Goal: Complete application form

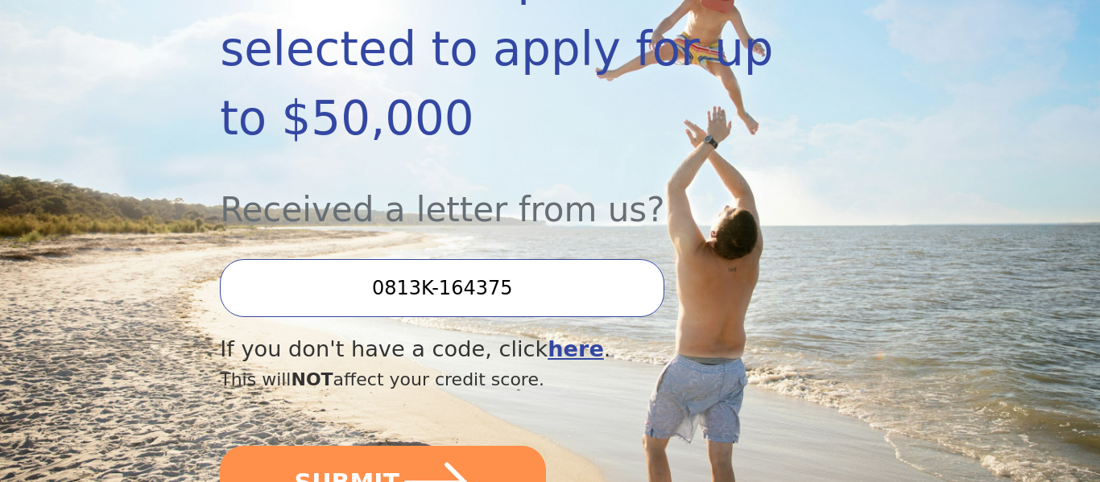
scroll to position [386, 0]
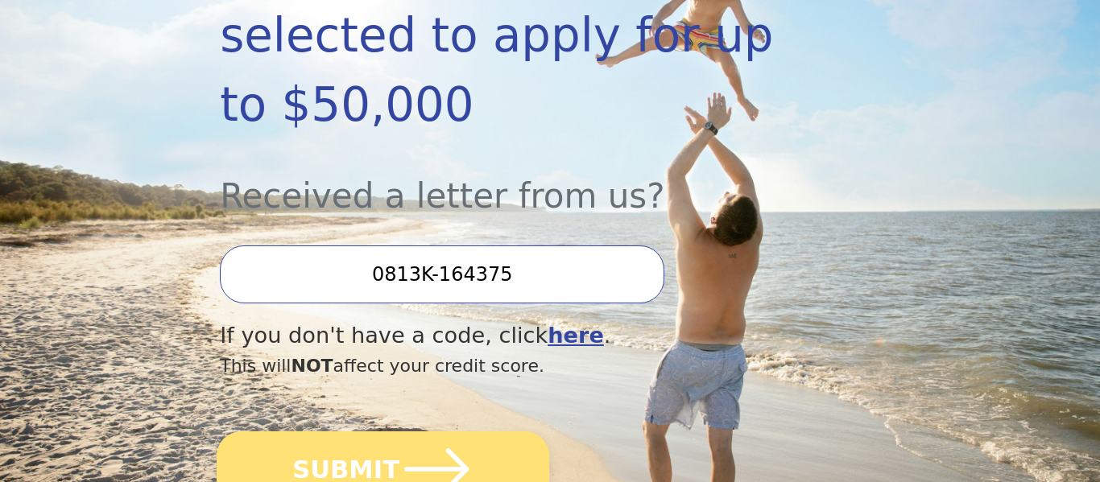
click at [456, 432] on icon "submit" at bounding box center [436, 469] width 74 height 74
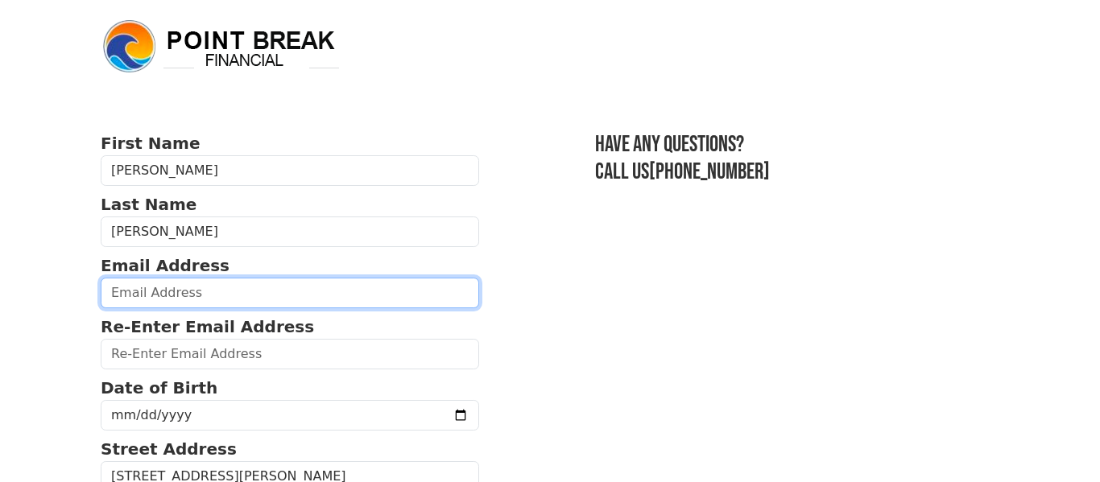
click at [279, 293] on input "email" at bounding box center [290, 293] width 378 height 31
type input "[EMAIL_ADDRESS][DOMAIN_NAME]"
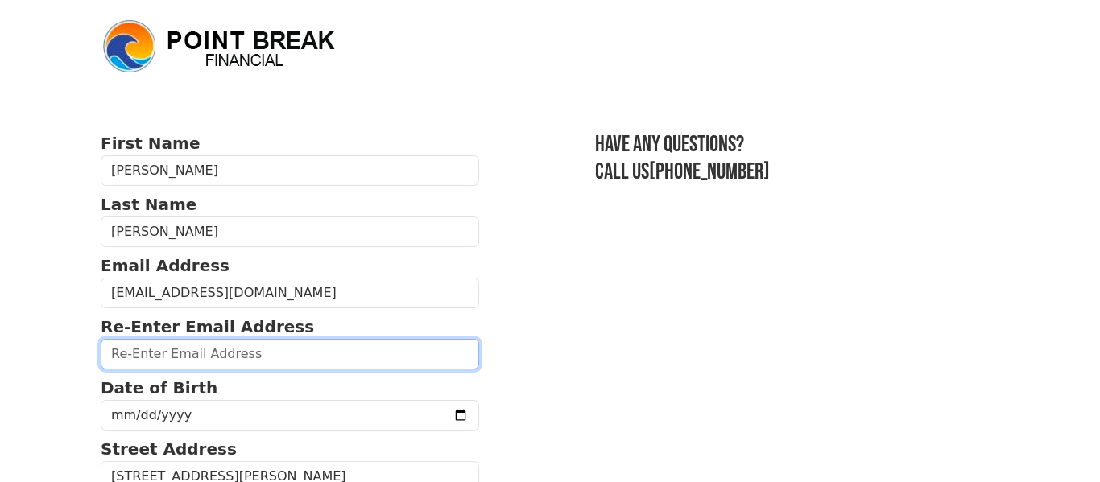
type input "[EMAIL_ADDRESS][DOMAIN_NAME]"
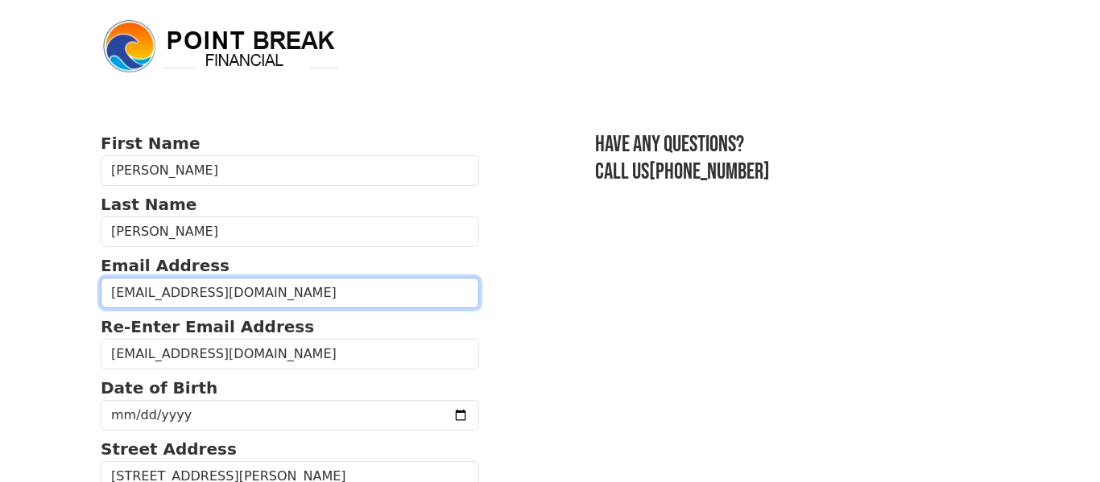
type input "[PHONE_NUMBER]"
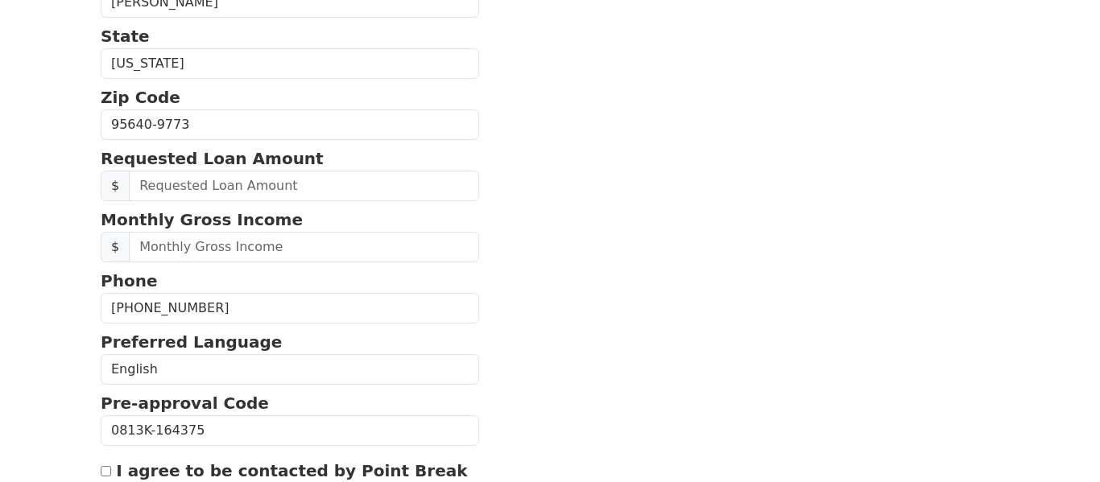
scroll to position [603, 0]
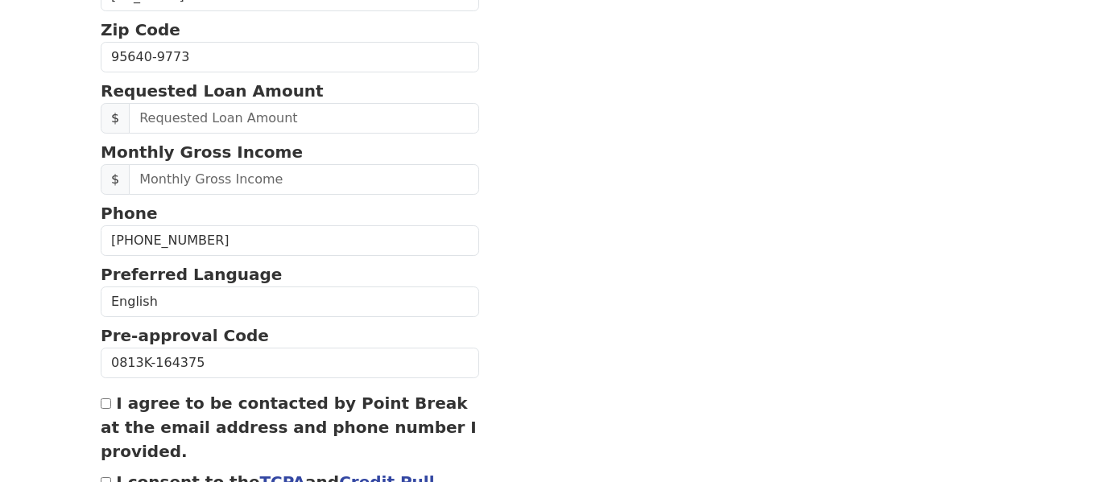
click at [497, 200] on section "First Name [PERSON_NAME] Last Name [PERSON_NAME] Email Address [EMAIL_ADDRESS][…" at bounding box center [550, 54] width 899 height 1052
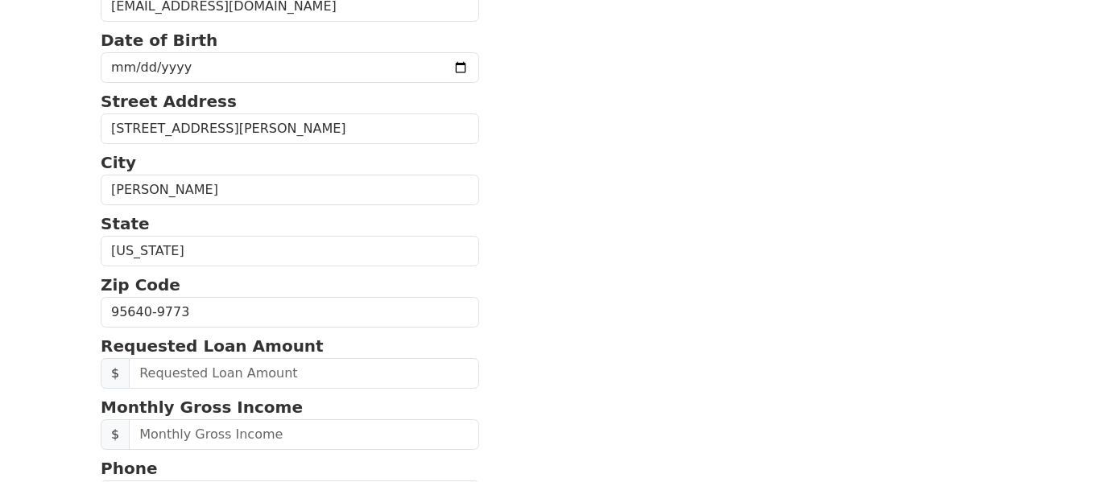
scroll to position [345, 0]
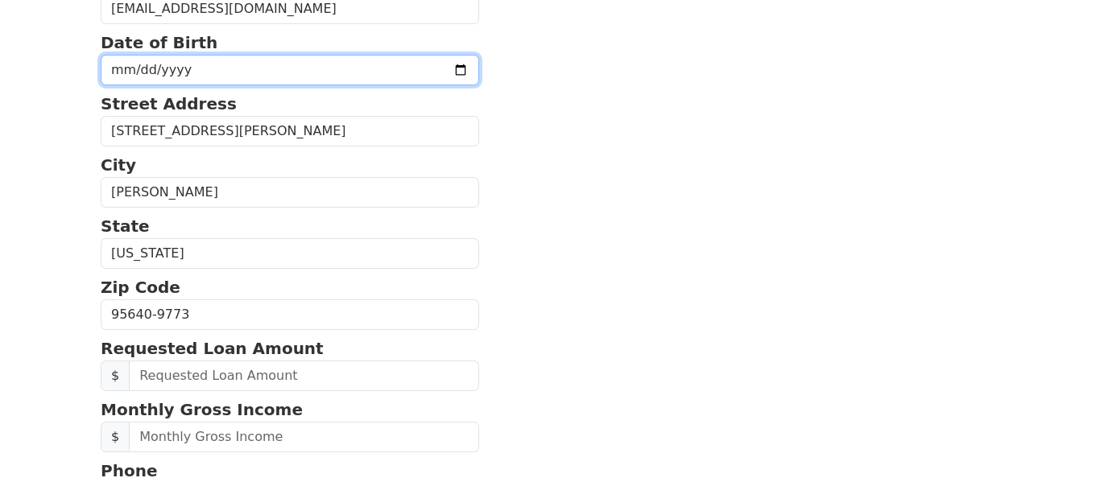
click at [134, 68] on input "date" at bounding box center [290, 70] width 378 height 31
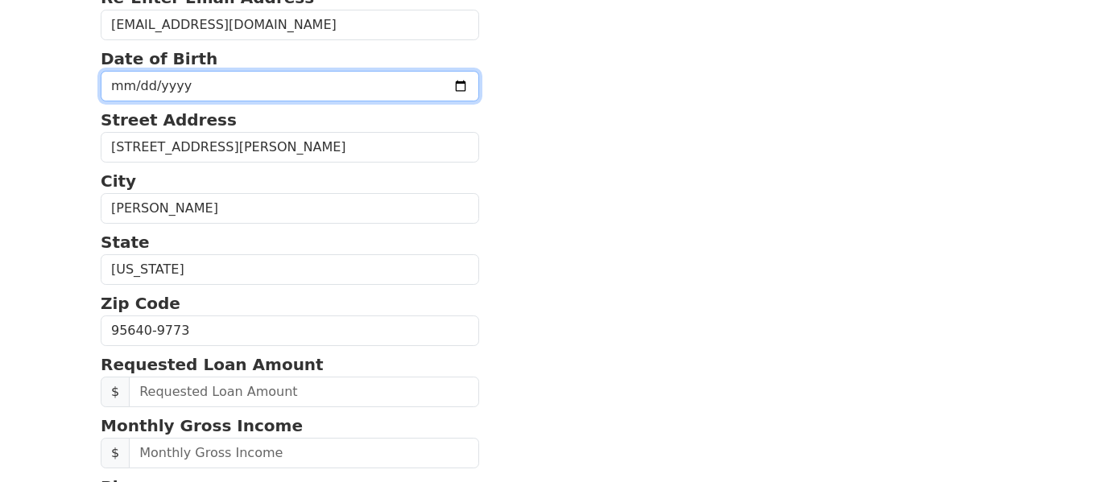
scroll to position [332, 0]
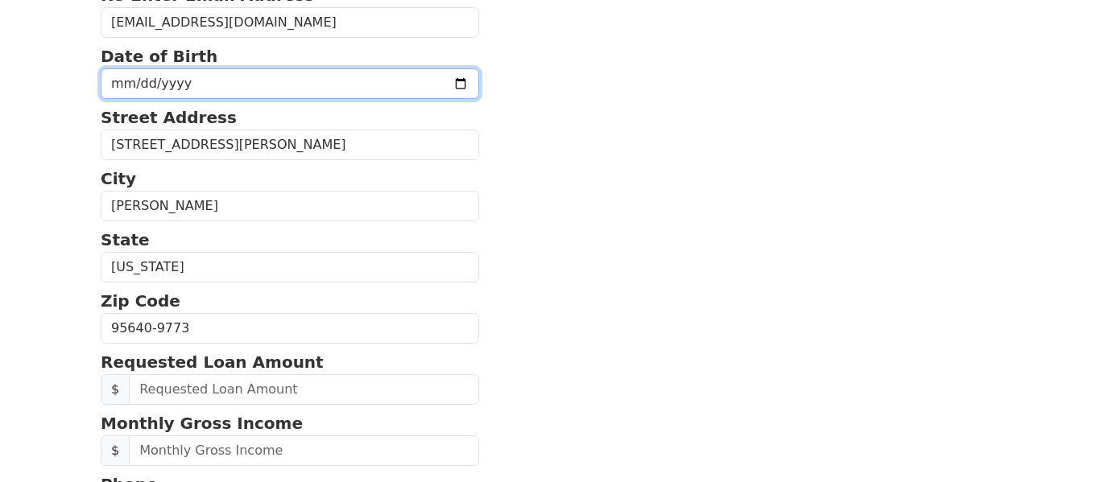
click at [122, 85] on input "date" at bounding box center [290, 83] width 378 height 31
type input "[DATE]"
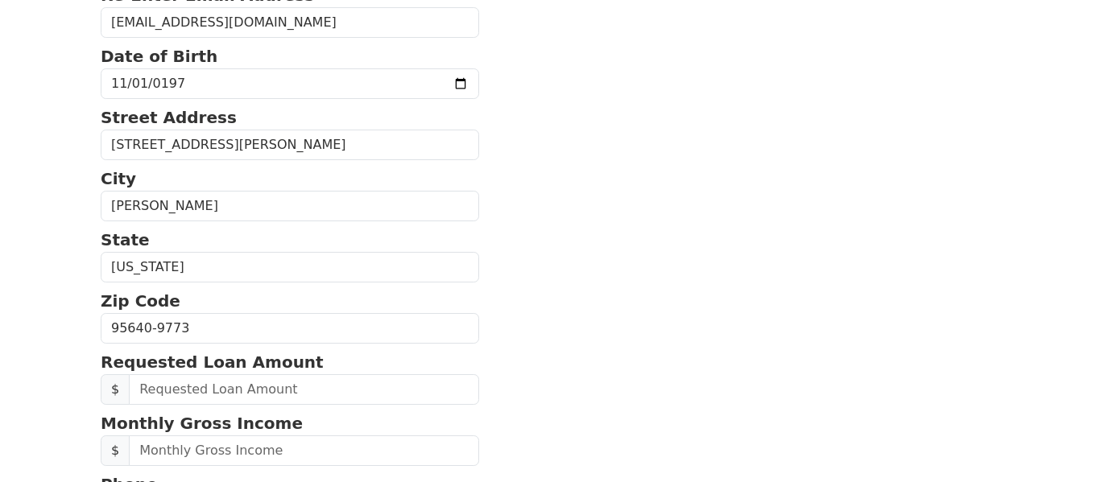
click at [689, 249] on section "First Name [PERSON_NAME] Last Name [PERSON_NAME] Email Address [EMAIL_ADDRESS][…" at bounding box center [550, 326] width 899 height 1052
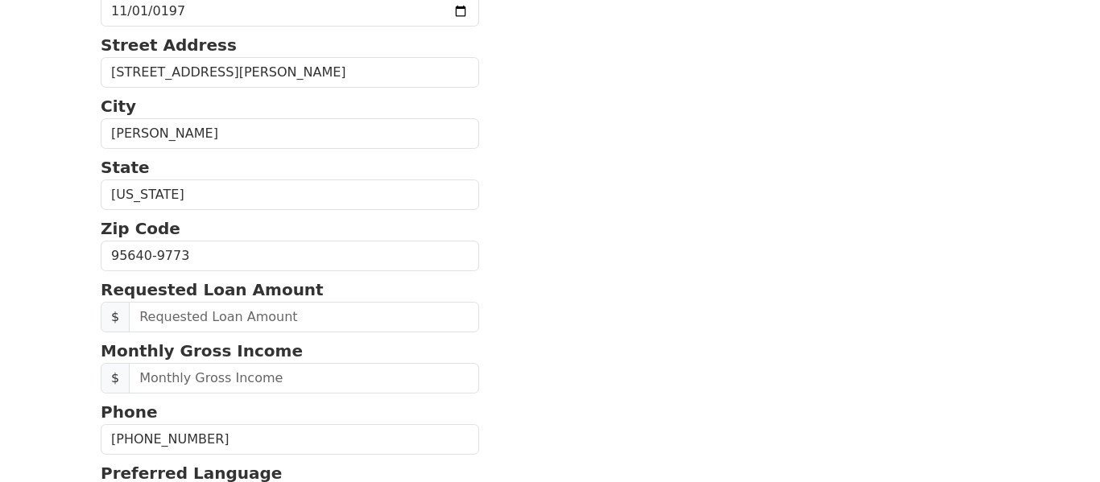
scroll to position [428, 0]
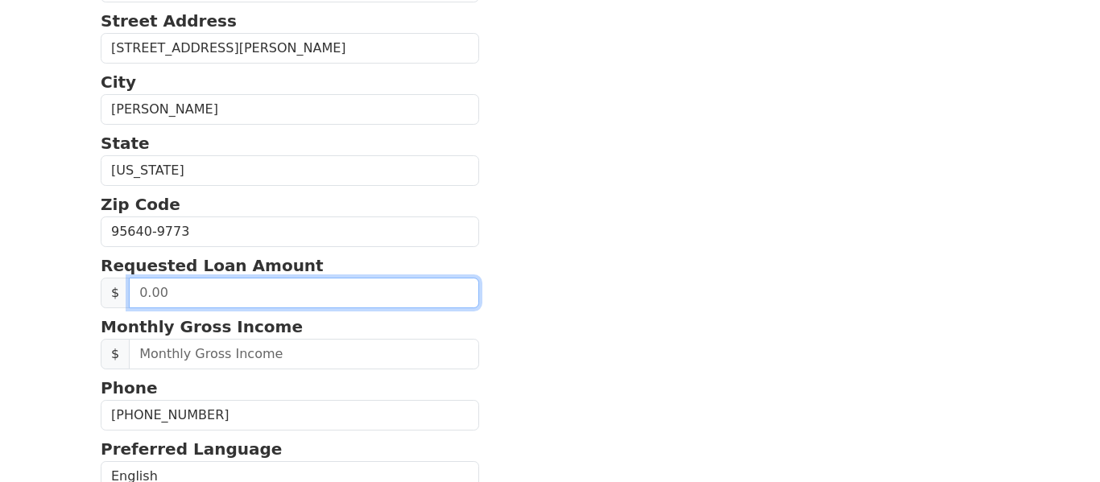
click at [357, 292] on input "text" at bounding box center [304, 293] width 350 height 31
type input "20,000.00"
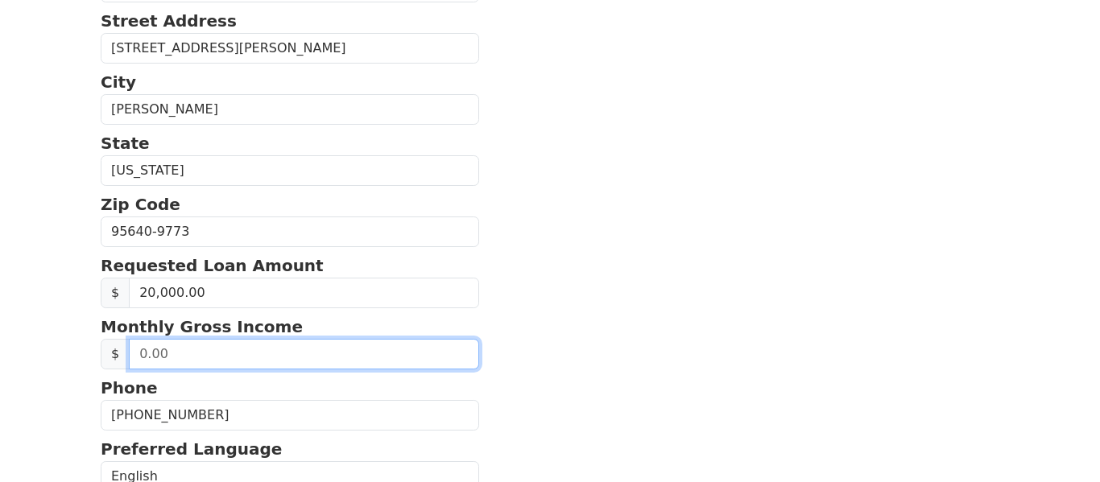
click at [352, 346] on input "text" at bounding box center [304, 354] width 350 height 31
type input "4,500.00"
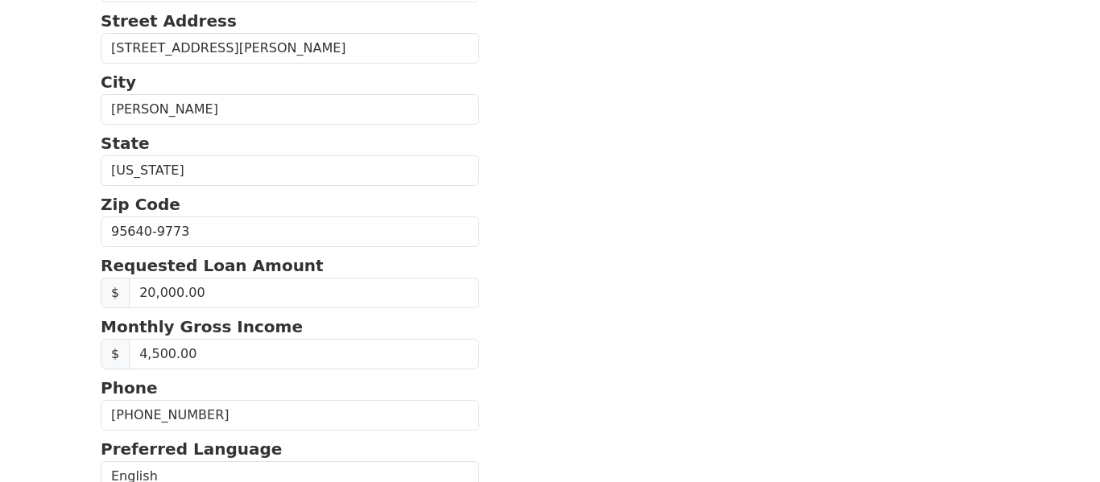
click at [620, 415] on section "First Name [PERSON_NAME] Last Name [PERSON_NAME] Email Address [EMAIL_ADDRESS][…" at bounding box center [550, 229] width 899 height 1052
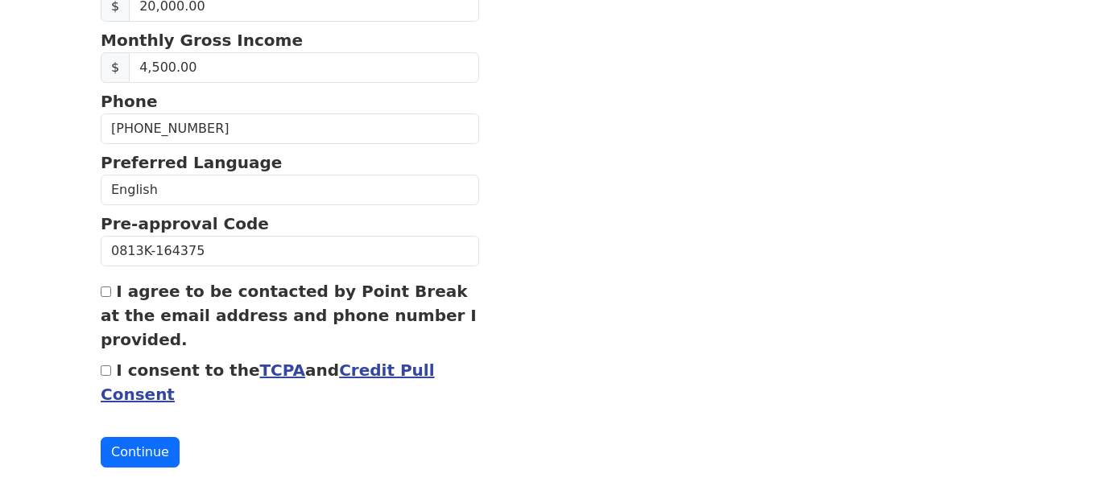
scroll to position [718, 0]
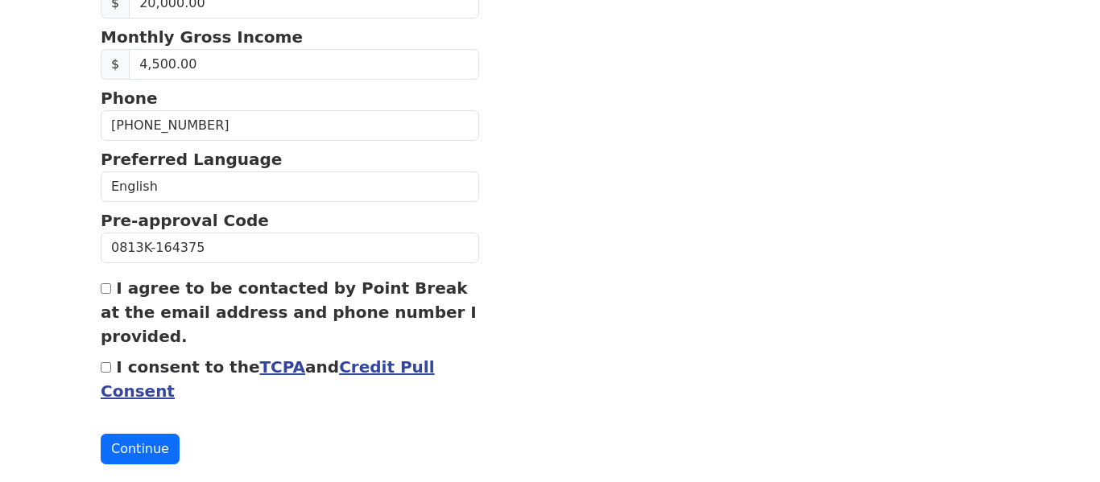
click at [106, 289] on input "I agree to be contacted by Point Break at the email address and phone number I …" at bounding box center [106, 288] width 10 height 10
checkbox input "true"
click at [104, 369] on input "I consent to the TCPA and Credit Pull Consent" at bounding box center [106, 367] width 10 height 10
checkbox input "true"
click at [130, 452] on button "Continue" at bounding box center [140, 449] width 79 height 31
